Goal: Information Seeking & Learning: Find specific page/section

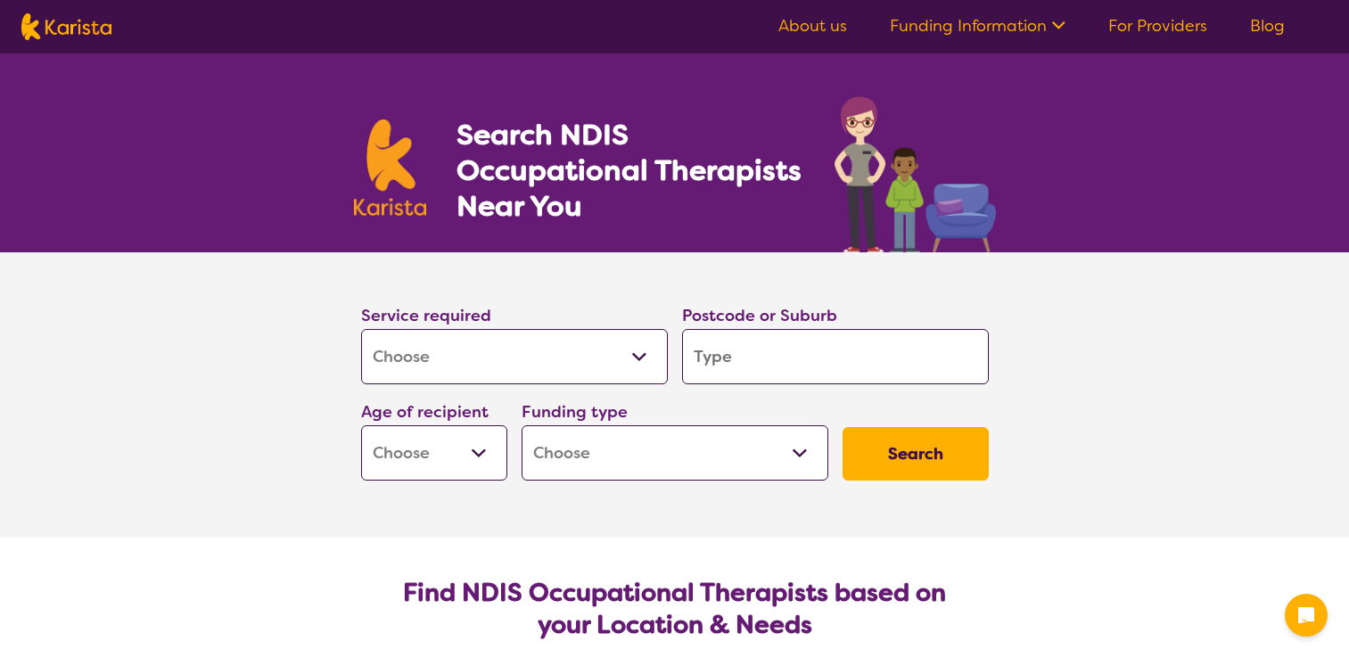
select select "[MEDICAL_DATA]"
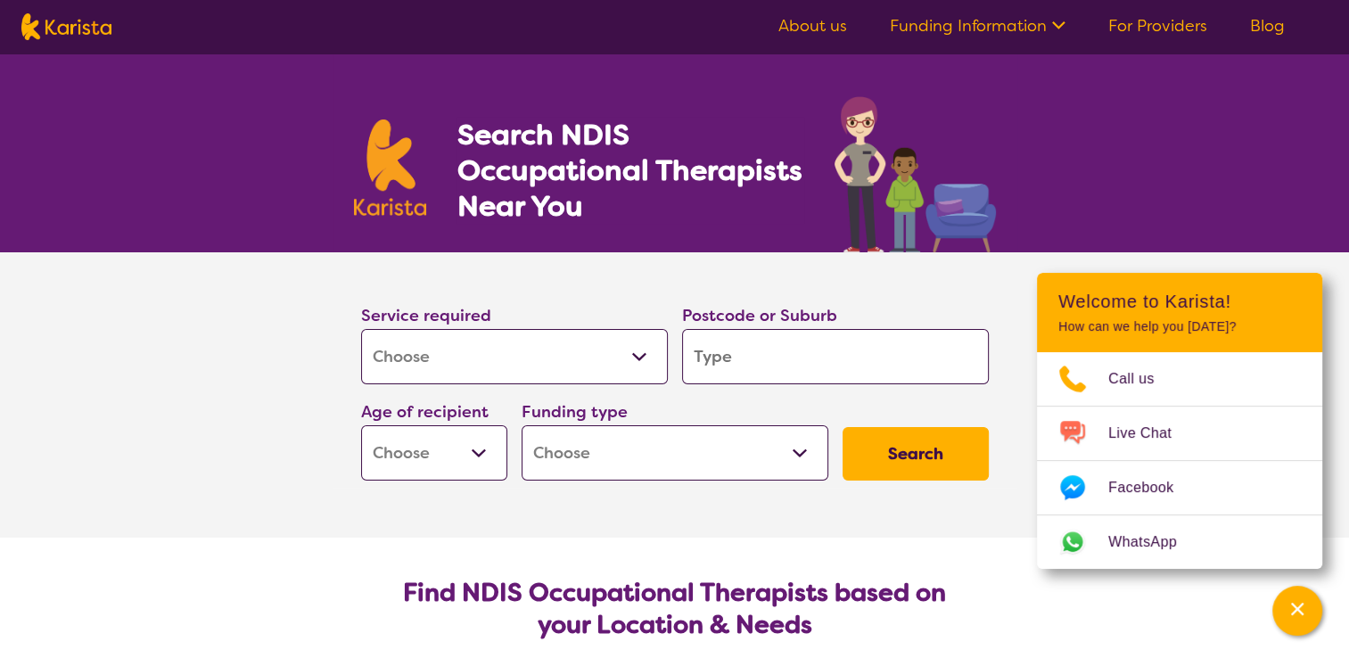
click at [601, 134] on h1 "Search NDIS Occupational Therapists Near You" at bounding box center [629, 170] width 347 height 107
click at [599, 173] on h1 "Search NDIS Occupational Therapists Near You" at bounding box center [629, 170] width 347 height 107
click at [718, 355] on input "search" at bounding box center [835, 356] width 307 height 55
type input "3"
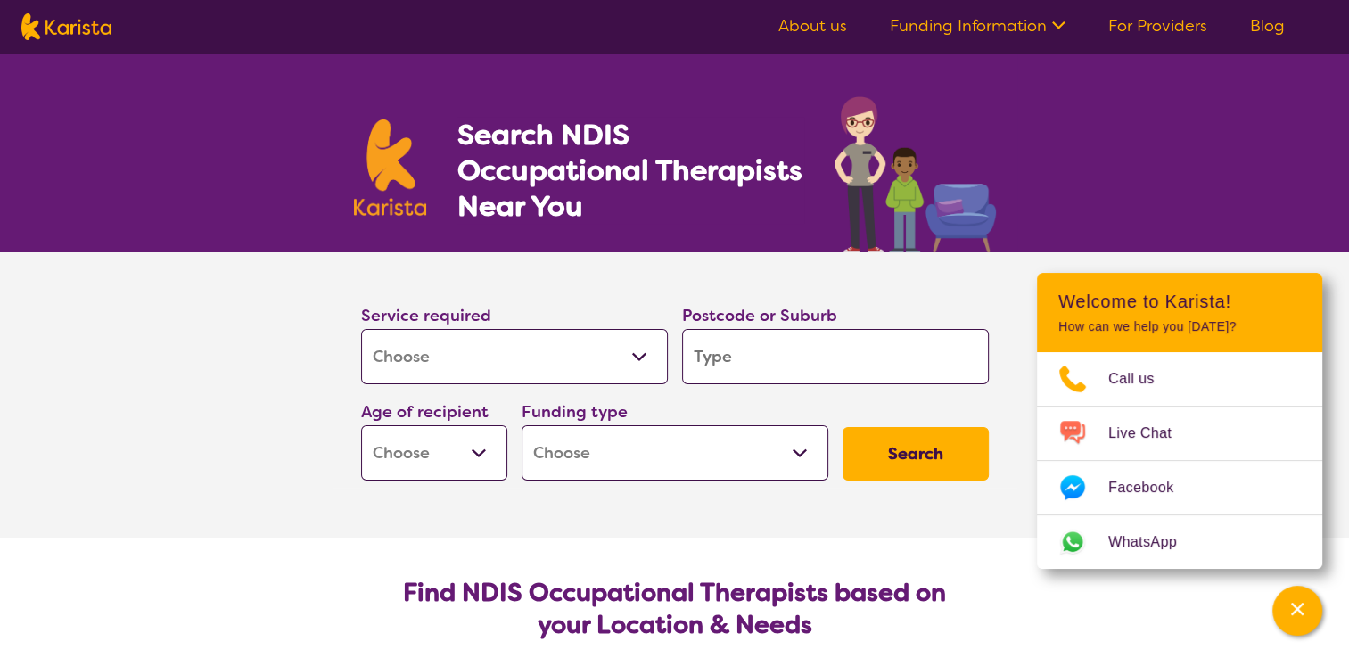
type input "3"
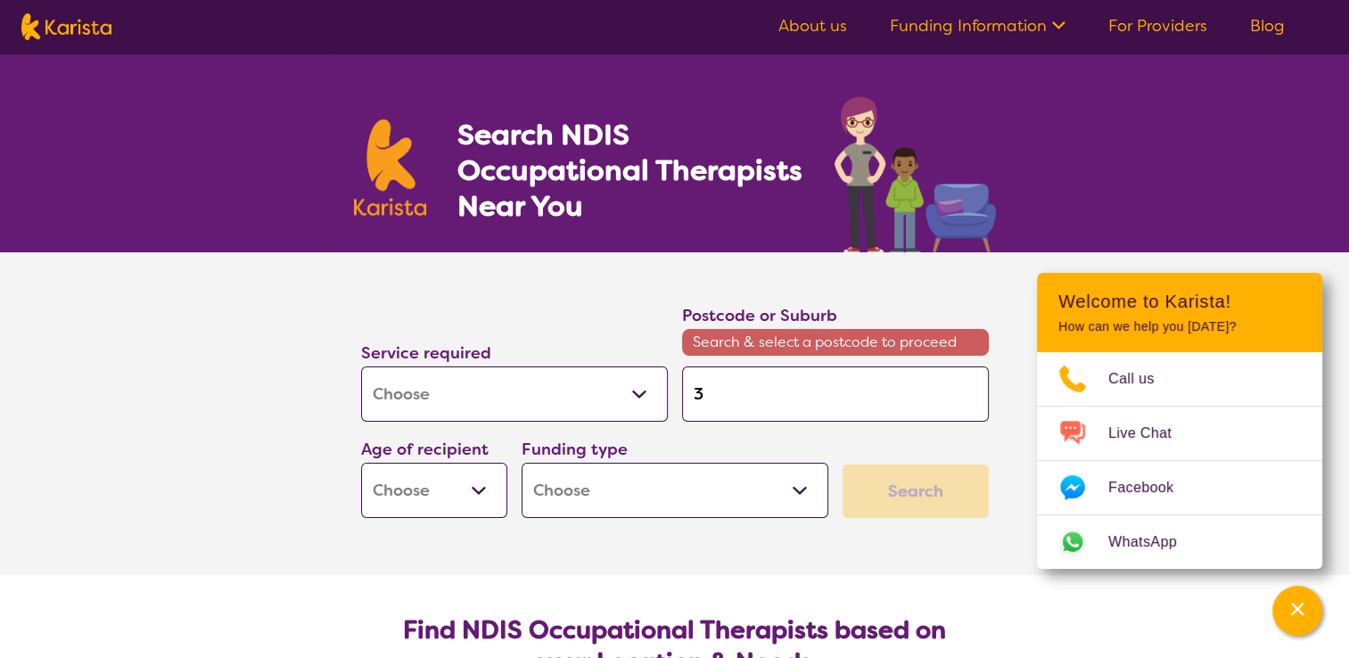
type input "33"
type input "335"
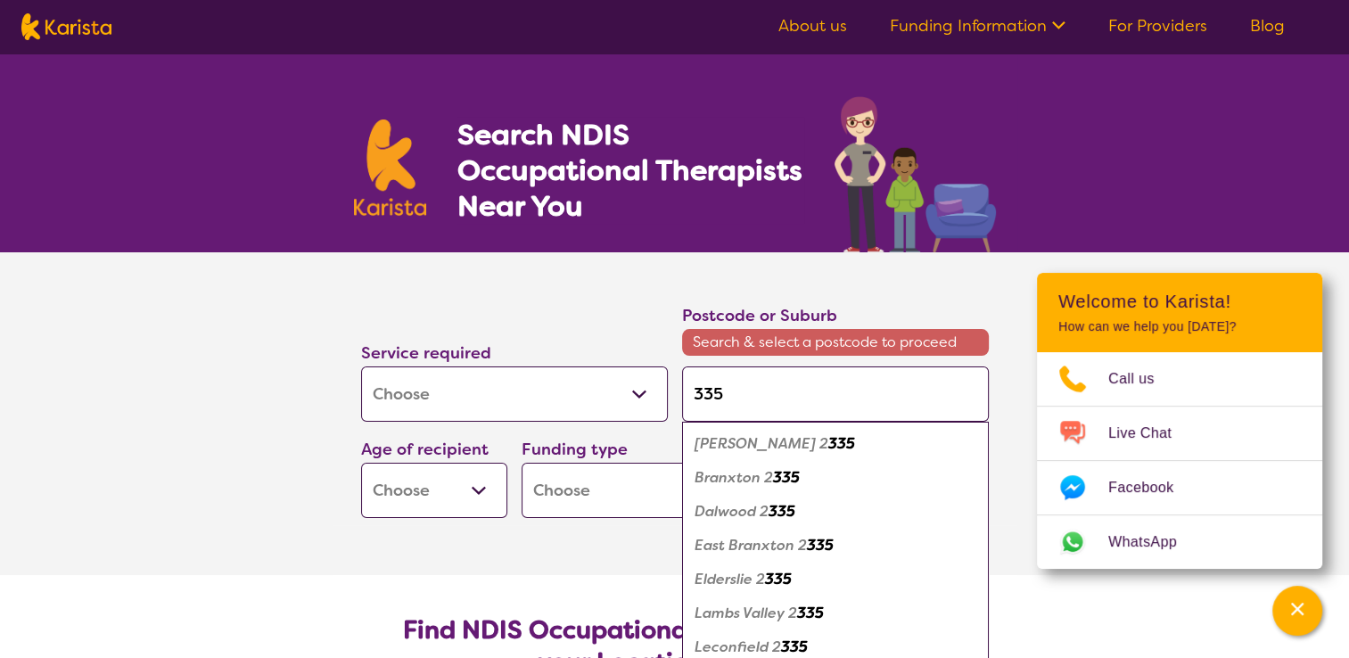
type input "3350"
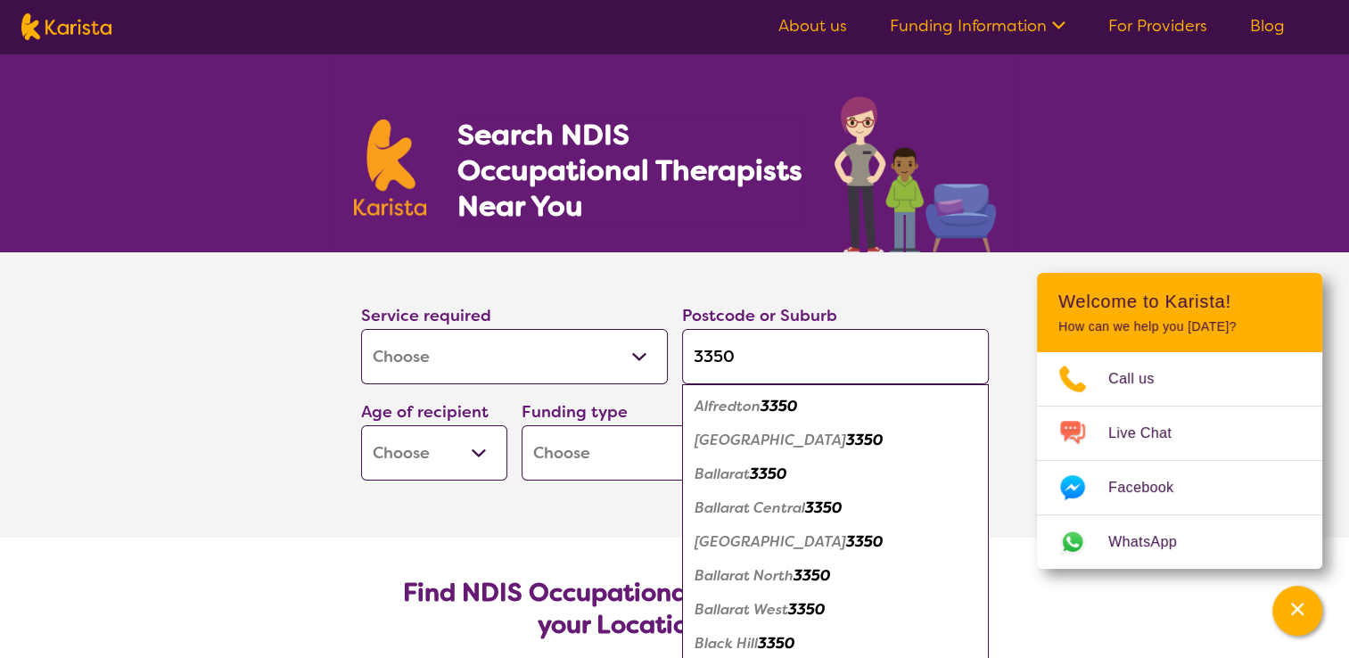
type input "3350"
click at [842, 427] on button "Search" at bounding box center [915, 453] width 146 height 53
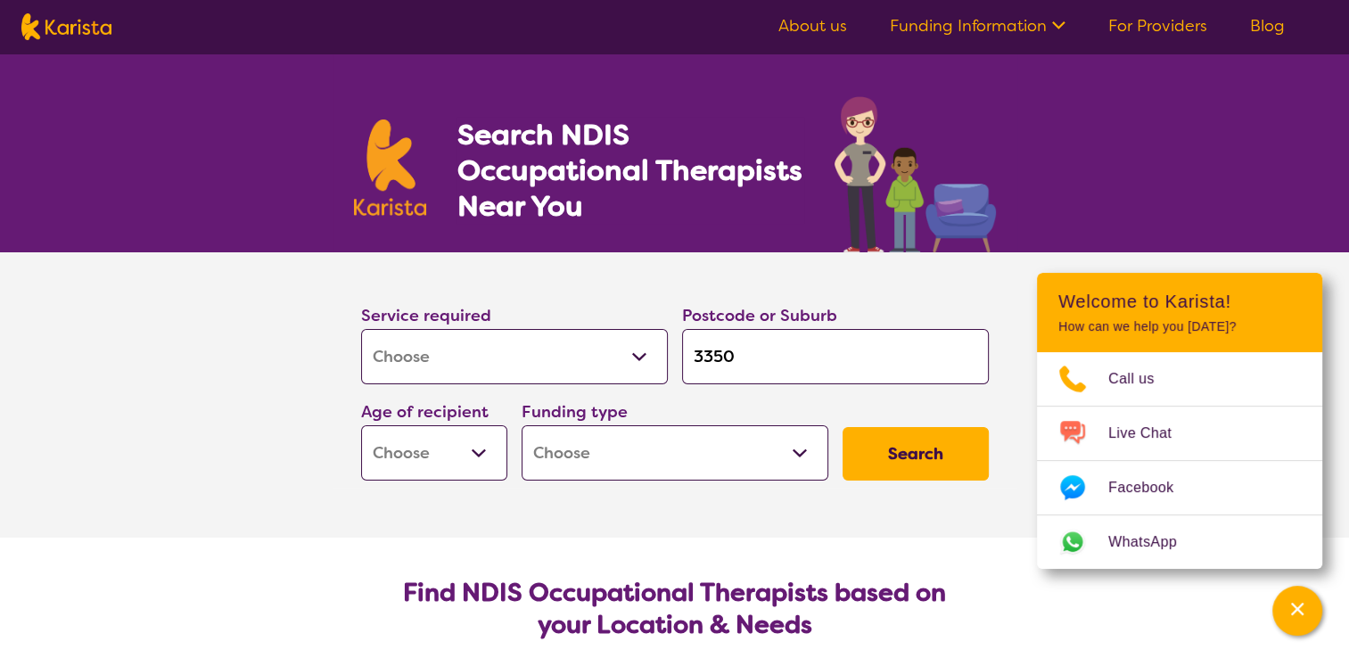
click at [478, 451] on select "Early Childhood - 0 to 9 Child - 10 to 11 Adolescent - 12 to 17 Adult - 18 to 6…" at bounding box center [434, 452] width 146 height 55
select select "AG"
click at [361, 425] on select "Early Childhood - 0 to 9 Child - 10 to 11 Adolescent - 12 to 17 Adult - 18 to 6…" at bounding box center [434, 452] width 146 height 55
select select "AG"
click at [795, 455] on select "Home Care Package (HCP) National Disability Insurance Scheme (NDIS) I don't know" at bounding box center [675, 452] width 307 height 55
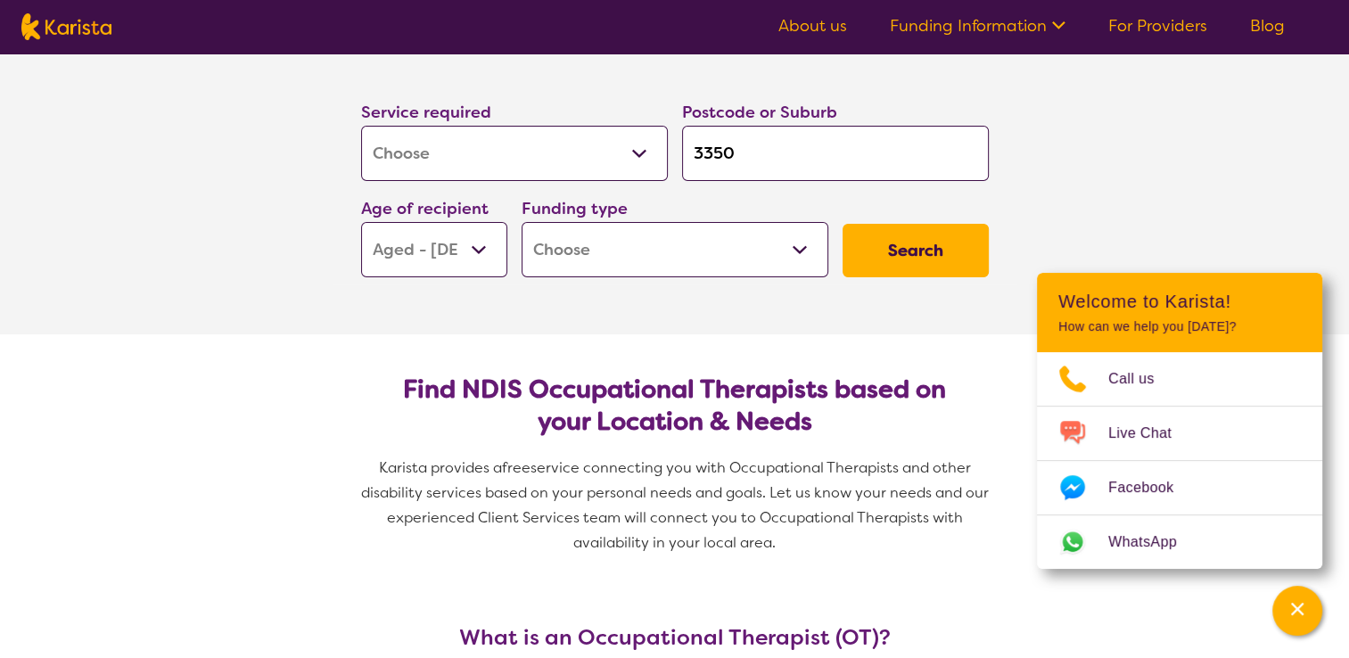
scroll to position [186, 0]
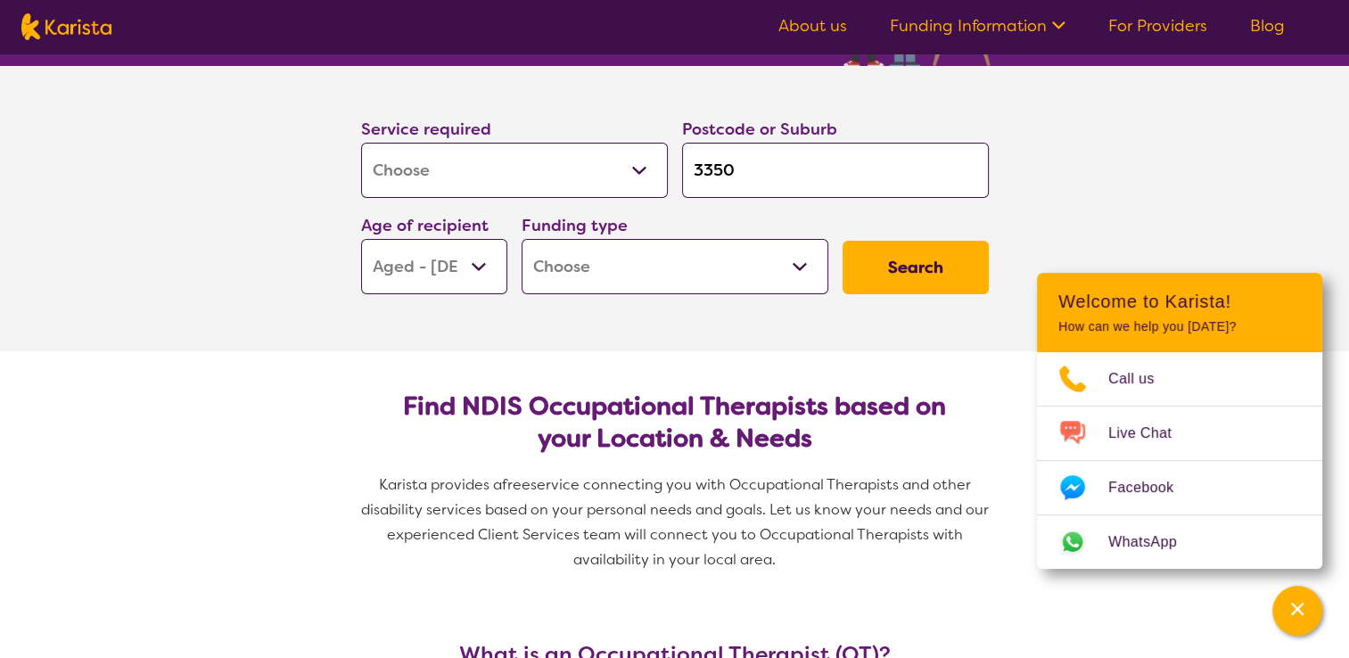
click at [926, 264] on button "Search" at bounding box center [915, 267] width 146 height 53
click at [736, 314] on section "Service required Allied Health Assistant Assessment ([MEDICAL_DATA] or [MEDICAL…" at bounding box center [674, 208] width 713 height 285
click at [800, 262] on select "Home Care Package (HCP) National Disability Insurance Scheme (NDIS) I don't know" at bounding box center [675, 266] width 307 height 55
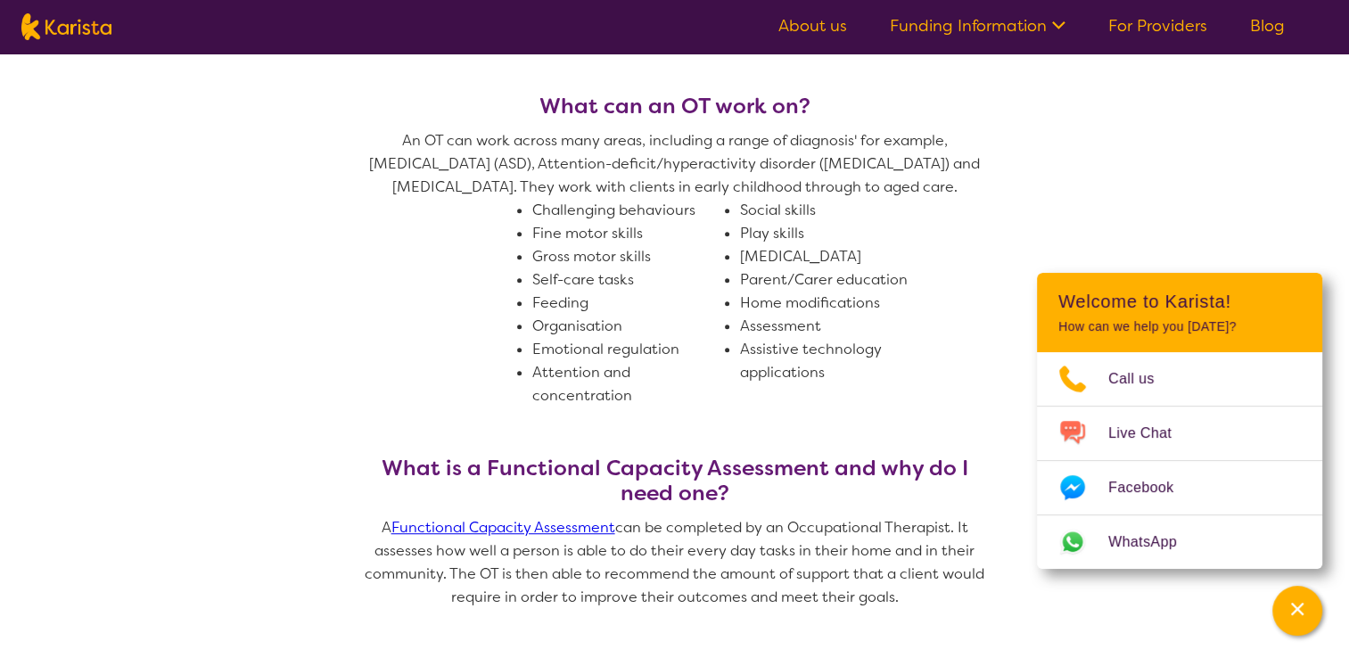
scroll to position [998, 0]
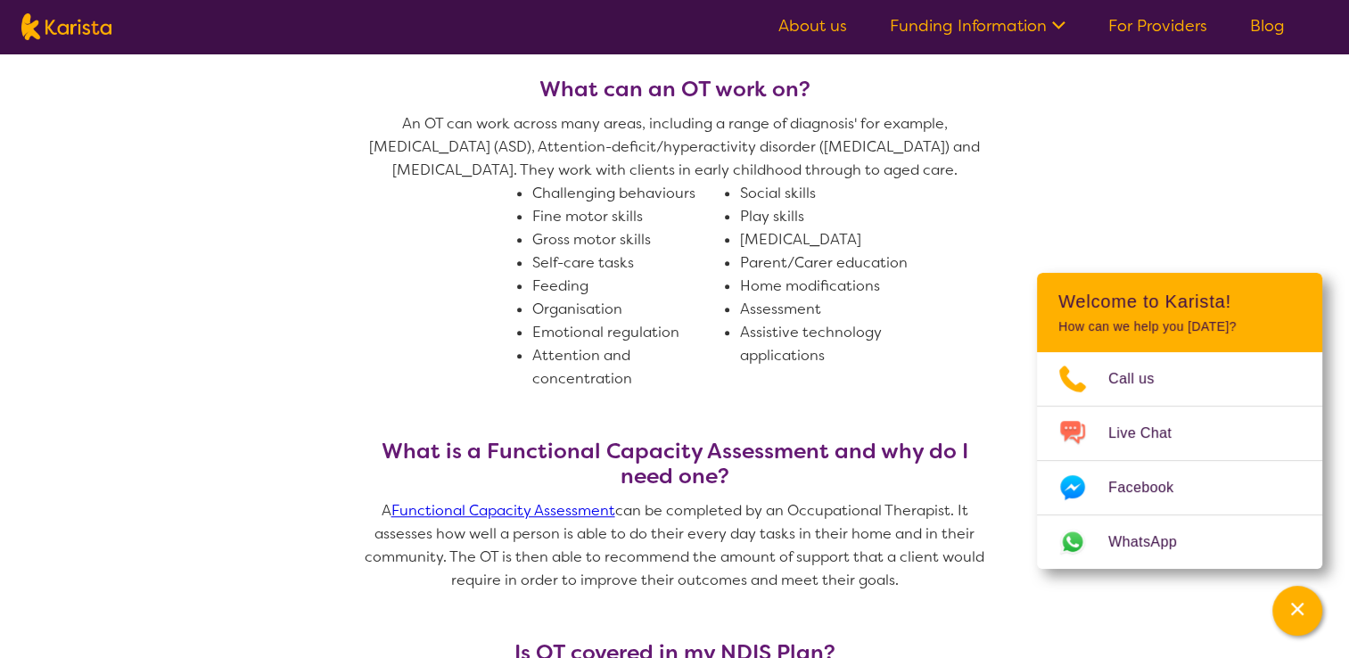
click at [1061, 20] on icon at bounding box center [1056, 23] width 19 height 19
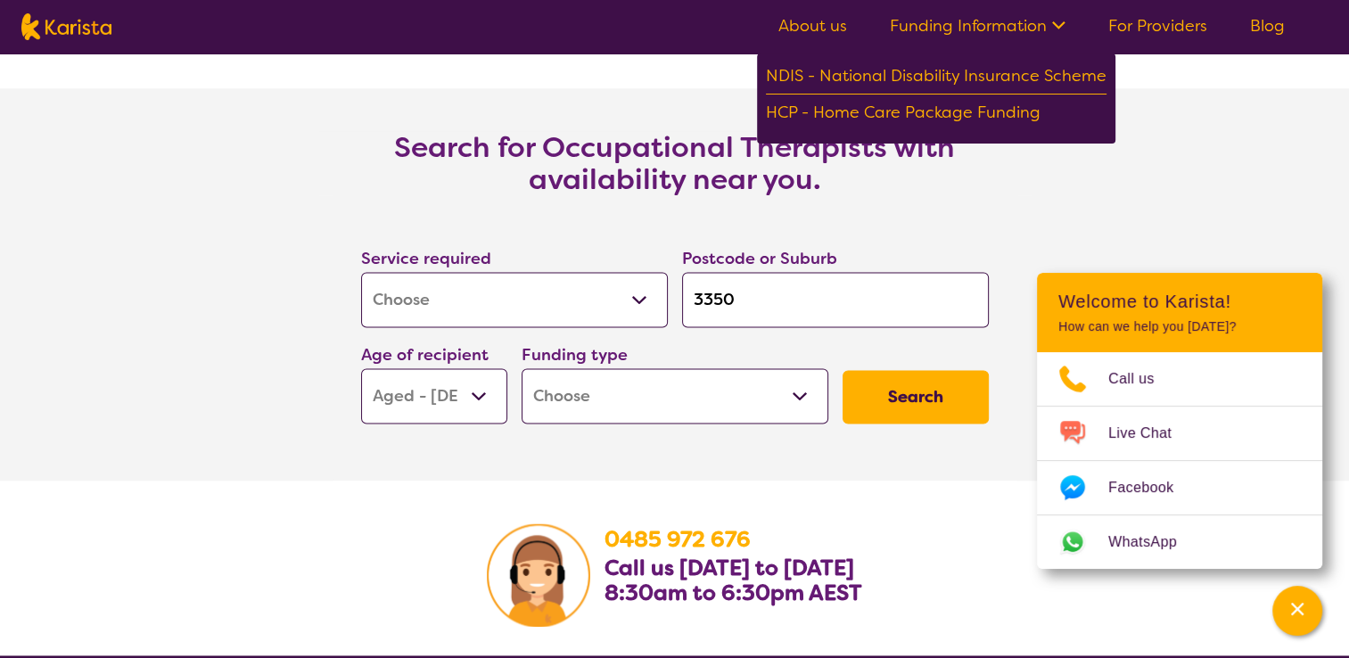
scroll to position [2553, 0]
